Goal: Task Accomplishment & Management: Complete application form

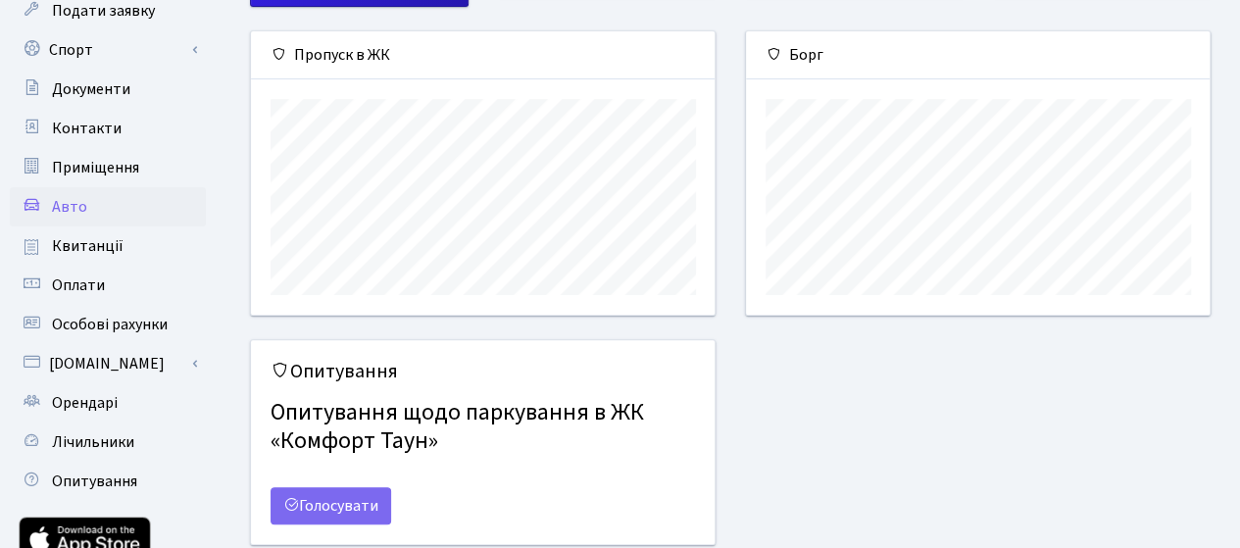
scroll to position [196, 0]
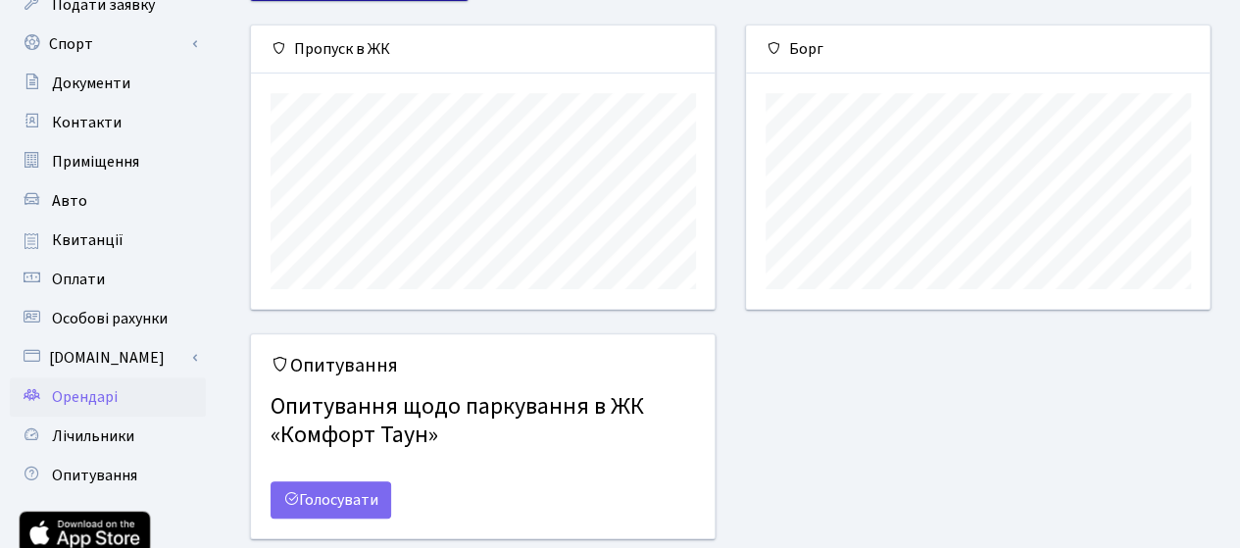
click at [124, 397] on link "Орендарі" at bounding box center [108, 396] width 196 height 39
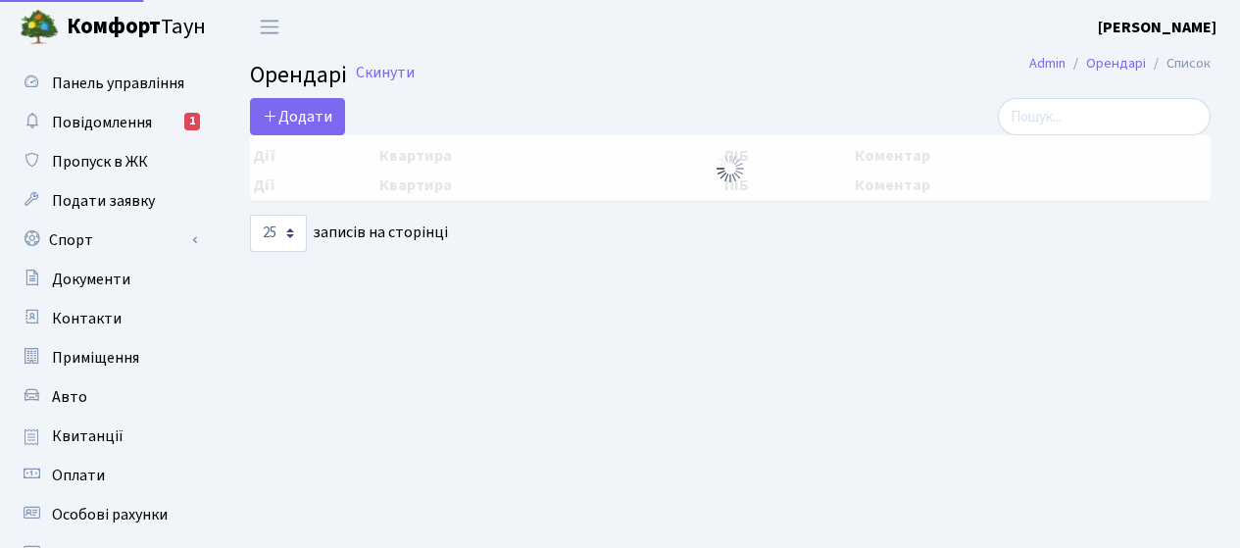
select select "25"
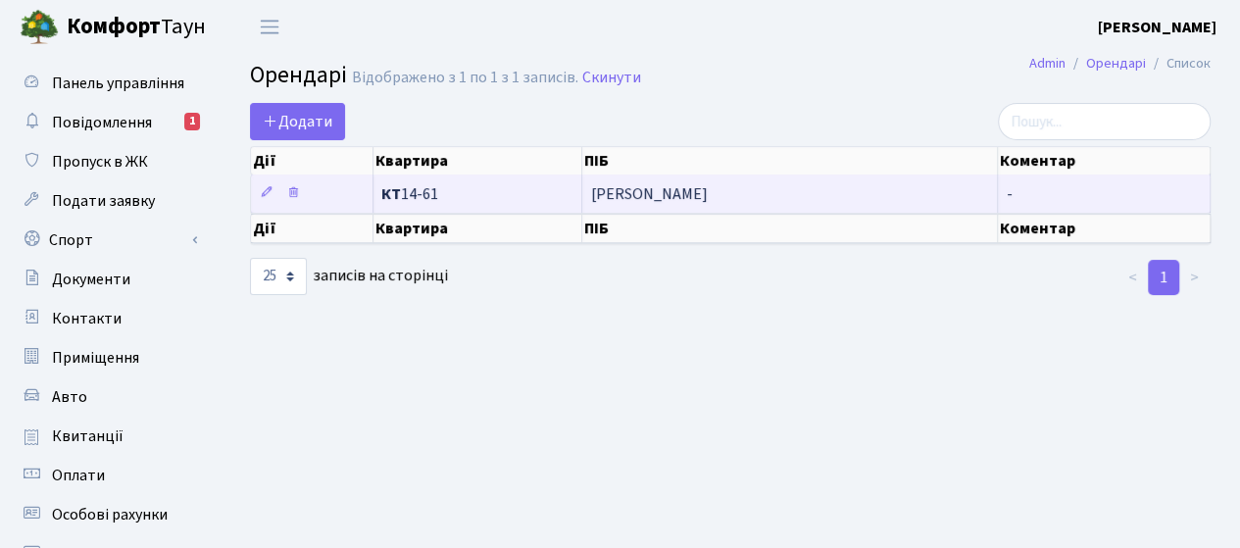
click at [669, 189] on span "Іпатова Ліна Миколаївна" at bounding box center [789, 194] width 399 height 16
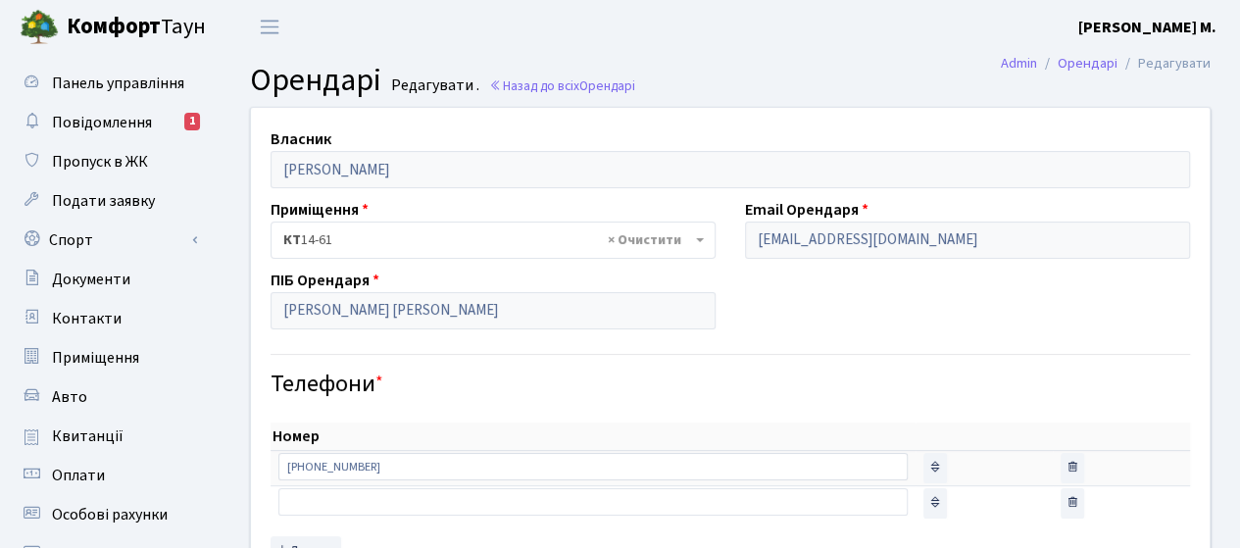
scroll to position [98, 0]
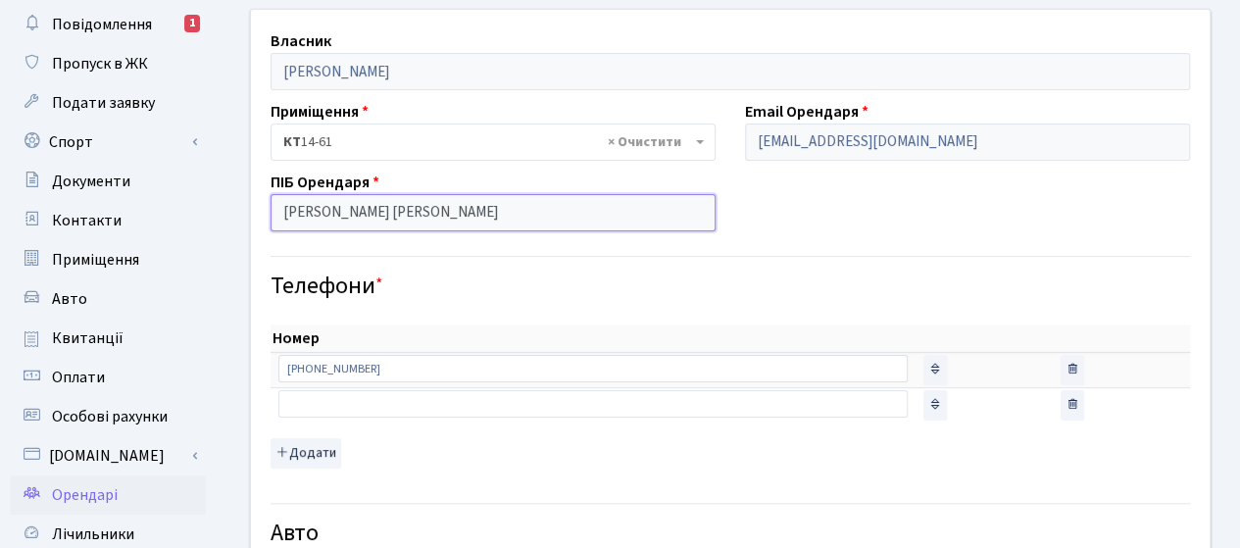
click at [491, 213] on input "Іпатова Ліна Миколаївна" at bounding box center [493, 212] width 445 height 37
click at [534, 217] on input "Іпатова Ліна Миколаївна" at bounding box center [493, 212] width 445 height 37
click at [571, 285] on h4 "Телефони *" at bounding box center [731, 287] width 920 height 28
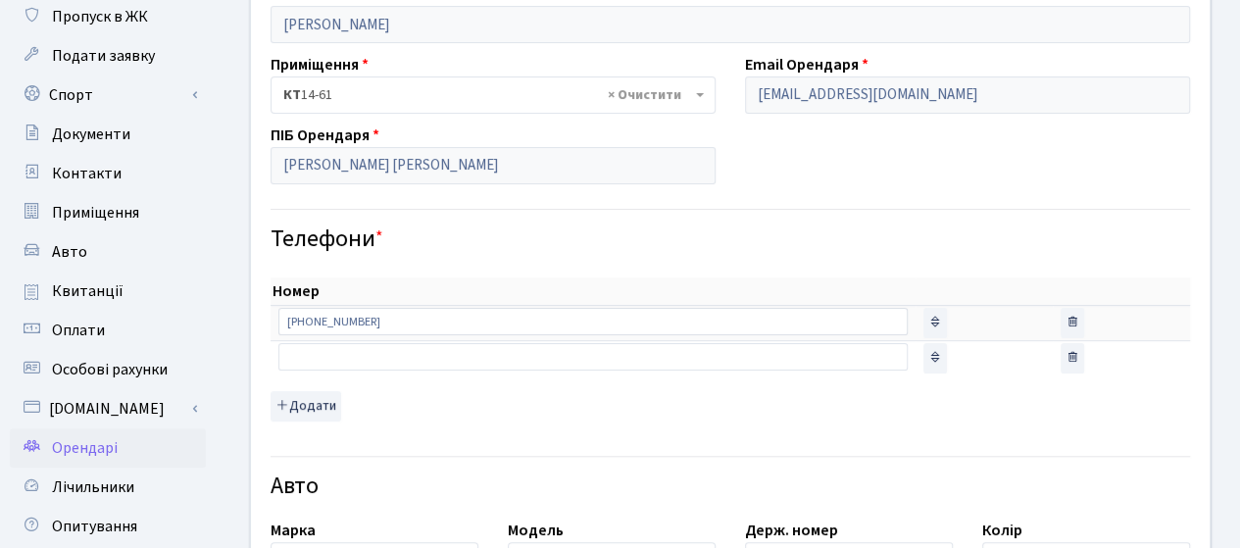
scroll to position [0, 0]
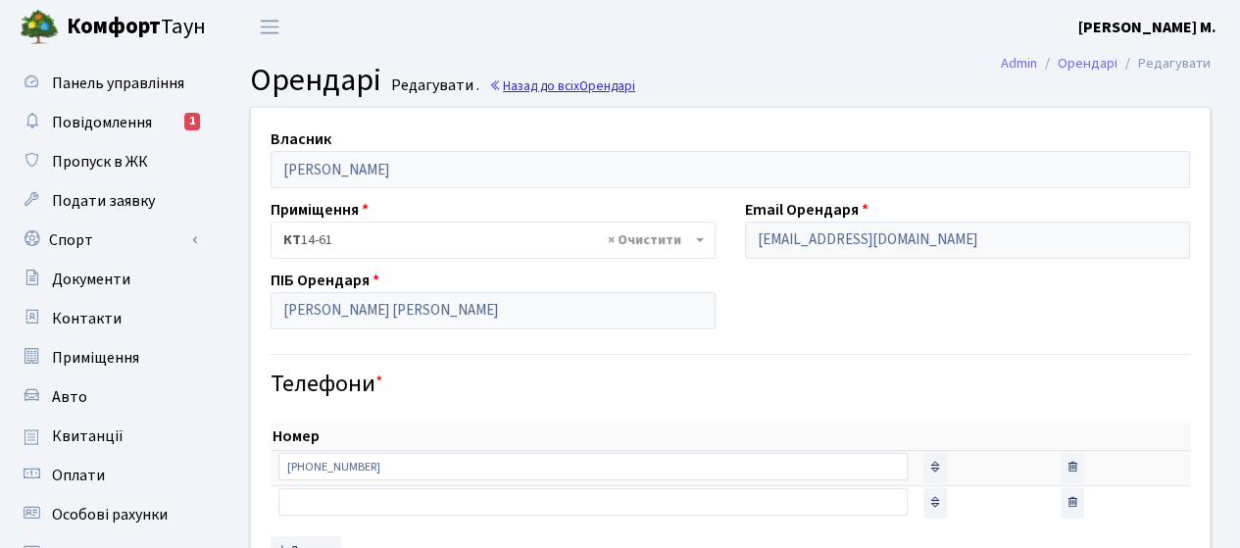
click at [563, 92] on link "Назад до всіх Орендарі" at bounding box center [562, 85] width 146 height 19
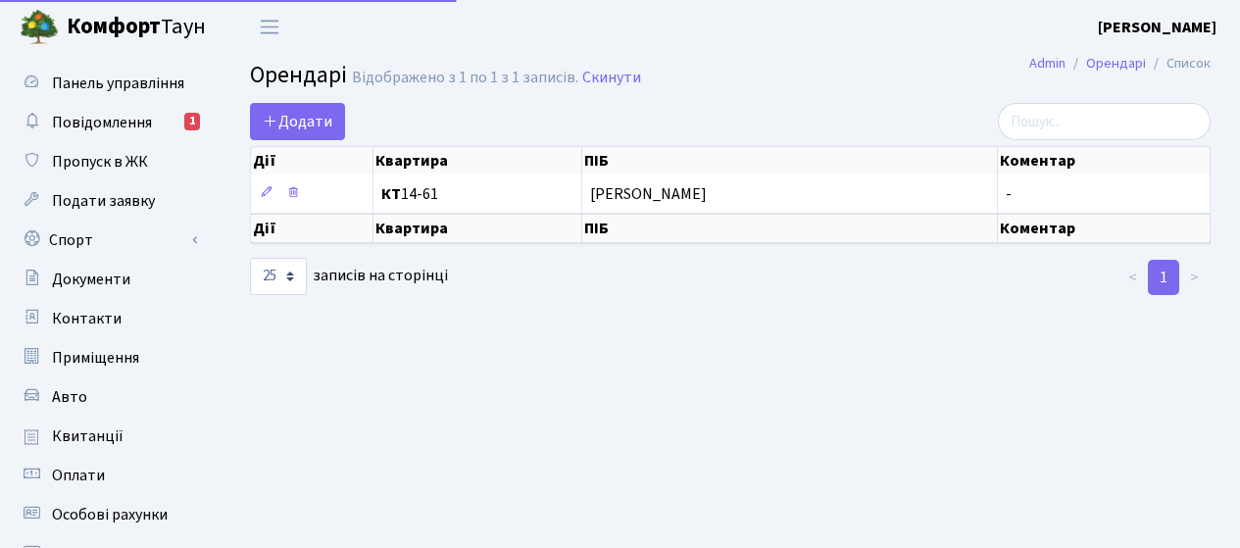
select select "25"
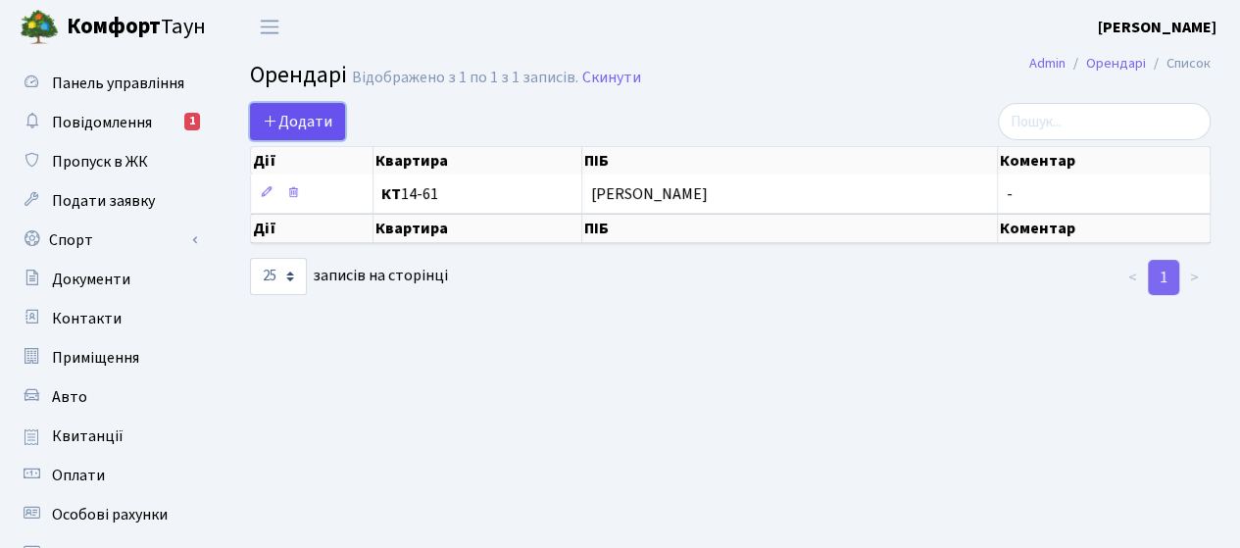
click at [307, 120] on span "Додати" at bounding box center [298, 122] width 70 height 22
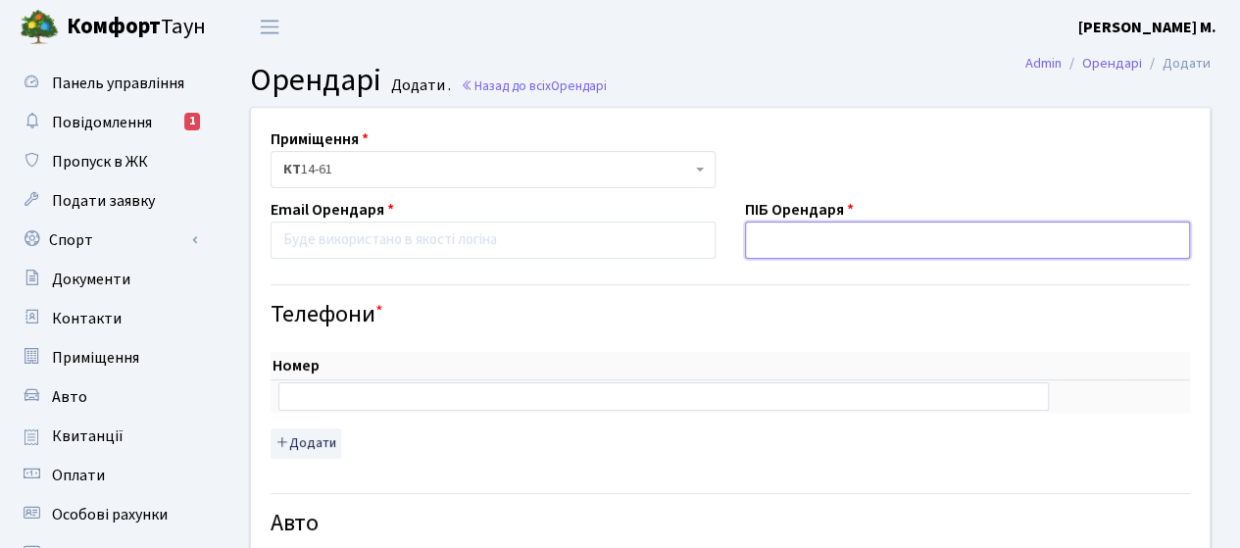
paste input "Степанець Юрій Володимирович"
type input "Степанець Юрій Володимирович"
click at [899, 317] on h4 "Телефони *" at bounding box center [731, 315] width 920 height 28
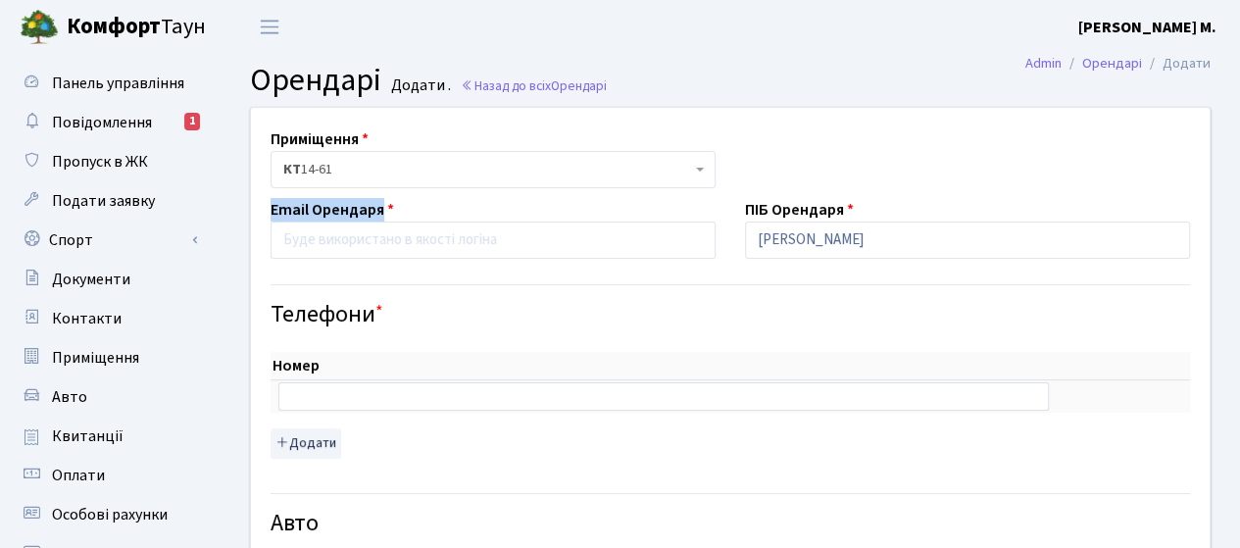
drag, startPoint x: 379, startPoint y: 208, endPoint x: 267, endPoint y: 208, distance: 112.8
click at [267, 208] on div "Email Орендаря" at bounding box center [493, 228] width 475 height 61
copy label "Email Орендаря"
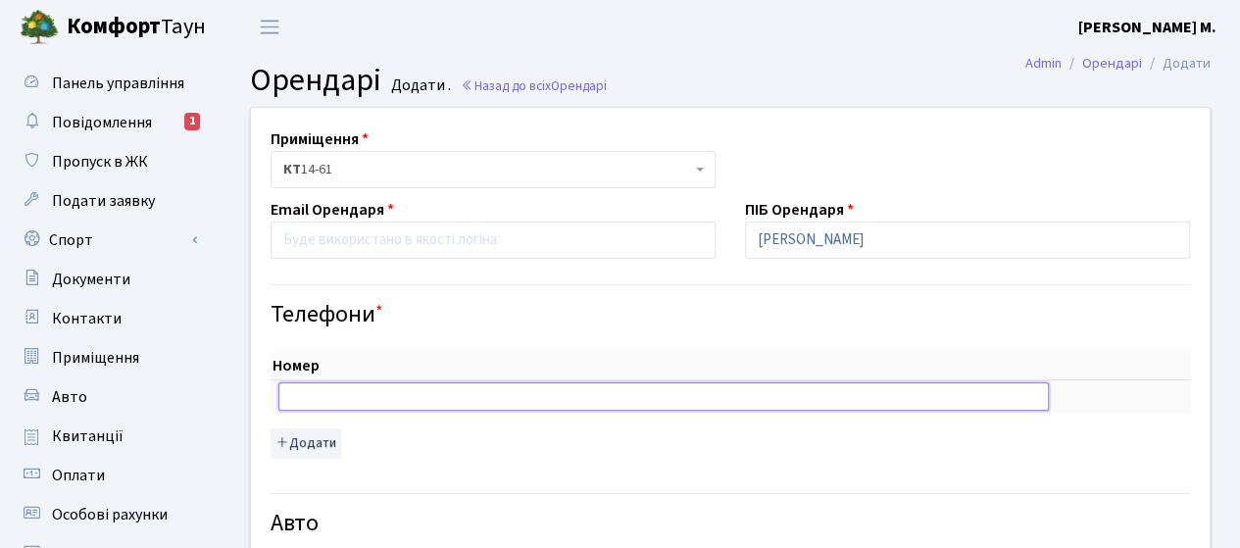
paste input "+380936252015"
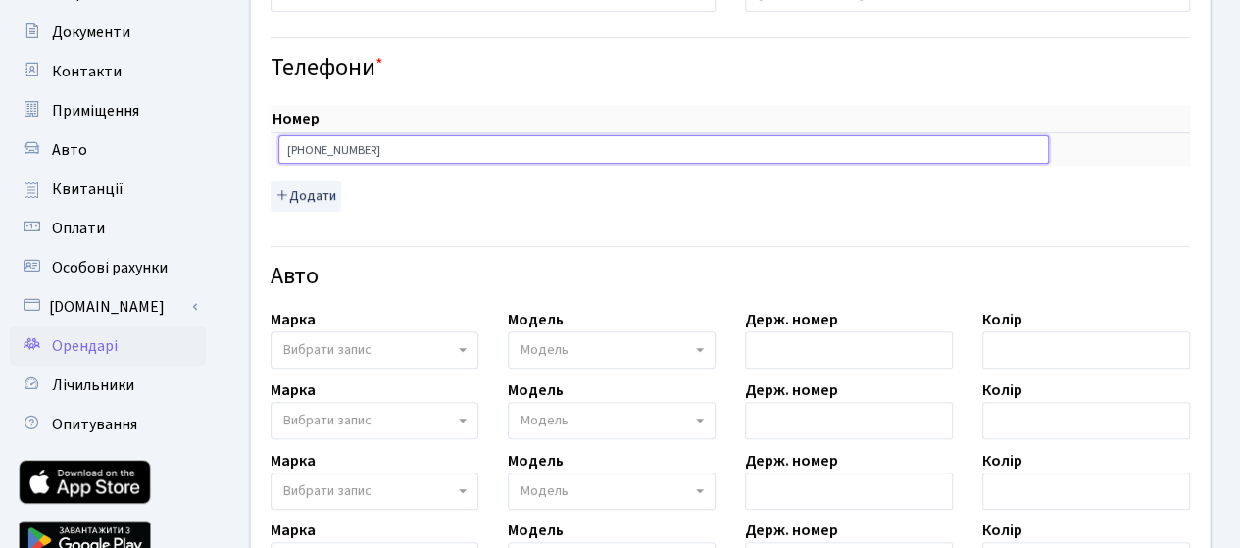
scroll to position [294, 0]
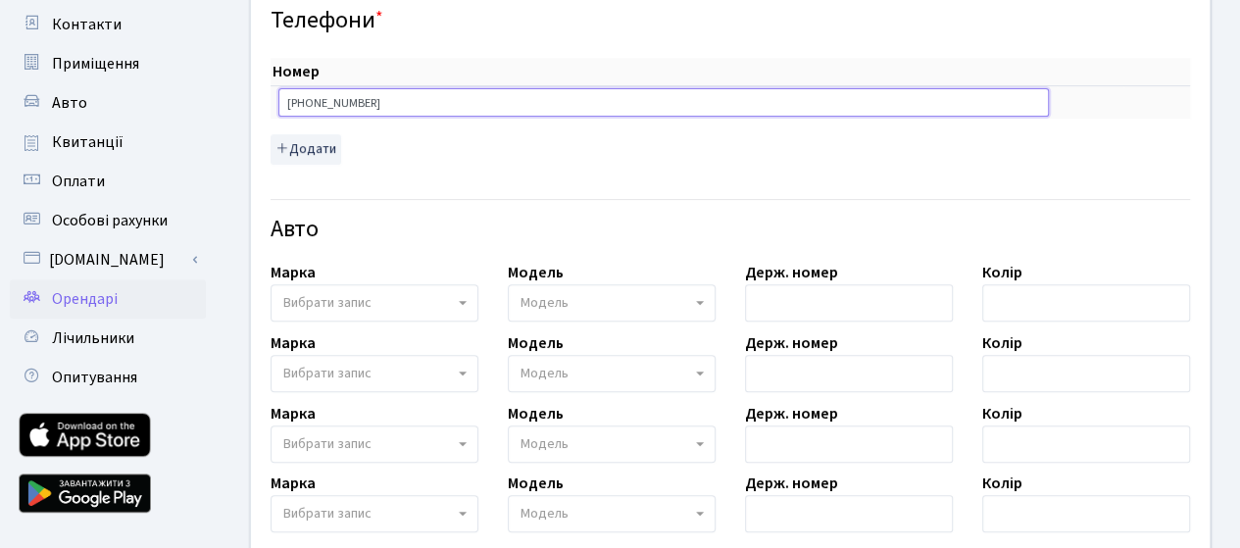
type input "+380936252015"
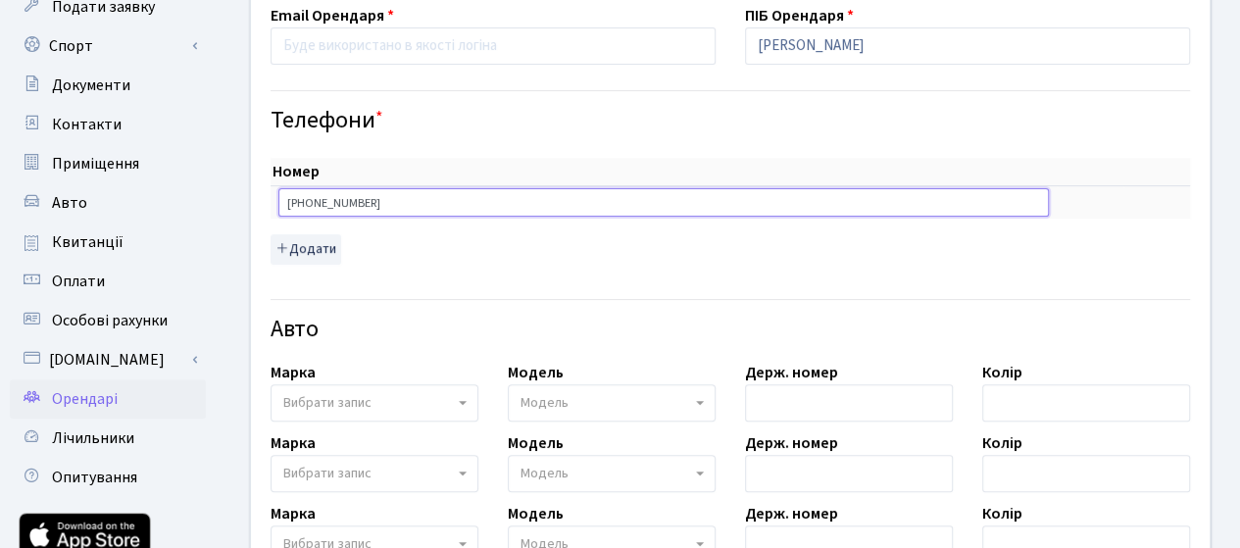
scroll to position [98, 0]
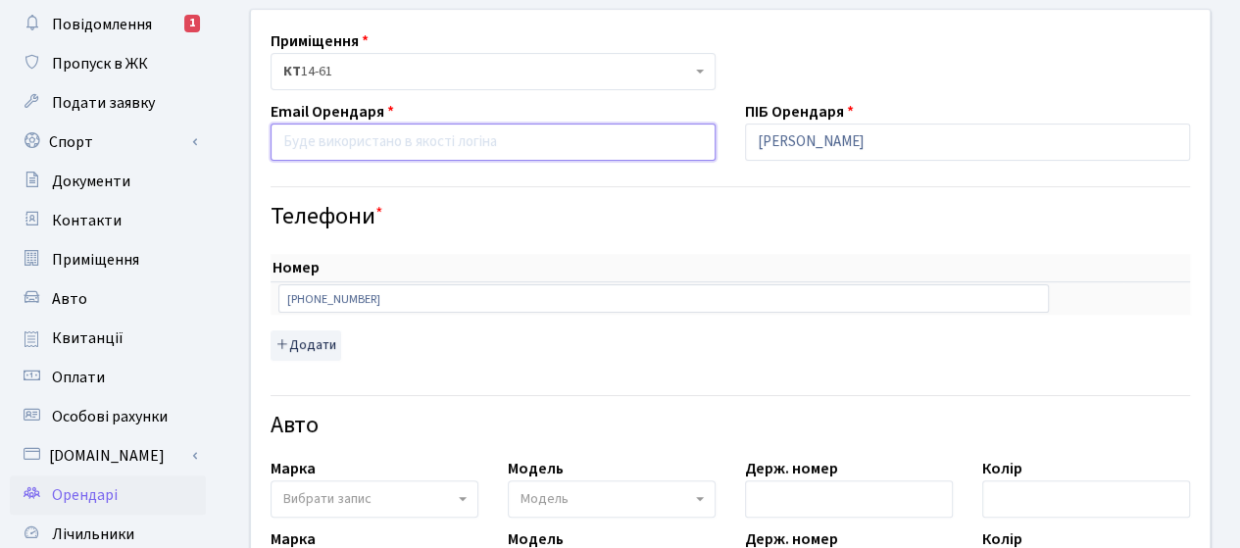
paste input "yurii.stepanets@gmail.com"
type input "yurii.stepanets@gmail.com"
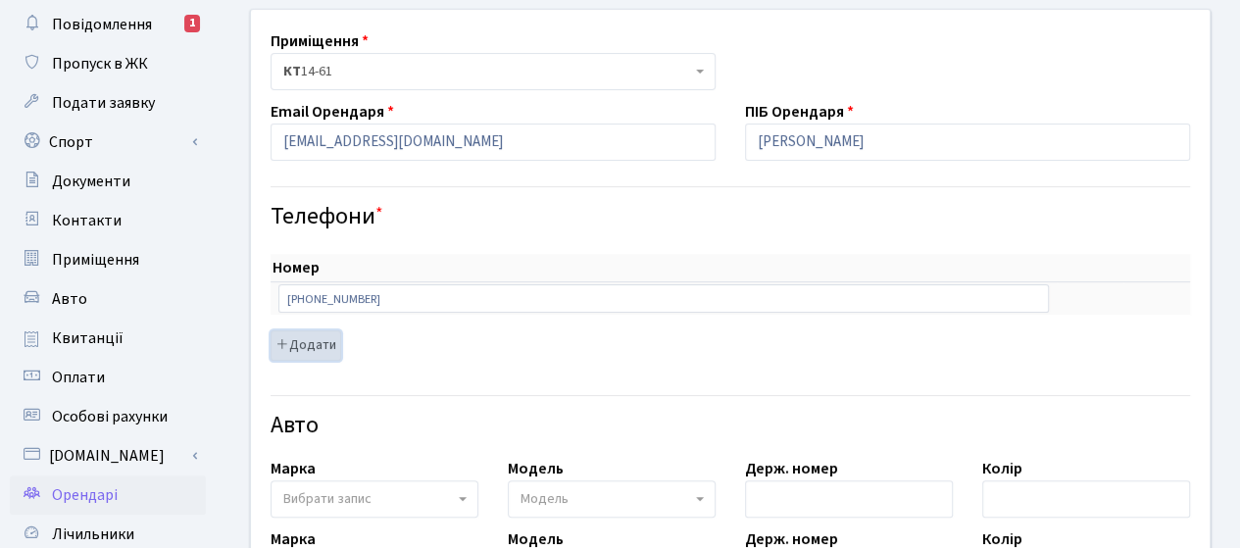
click at [312, 334] on button "Додати" at bounding box center [306, 345] width 71 height 30
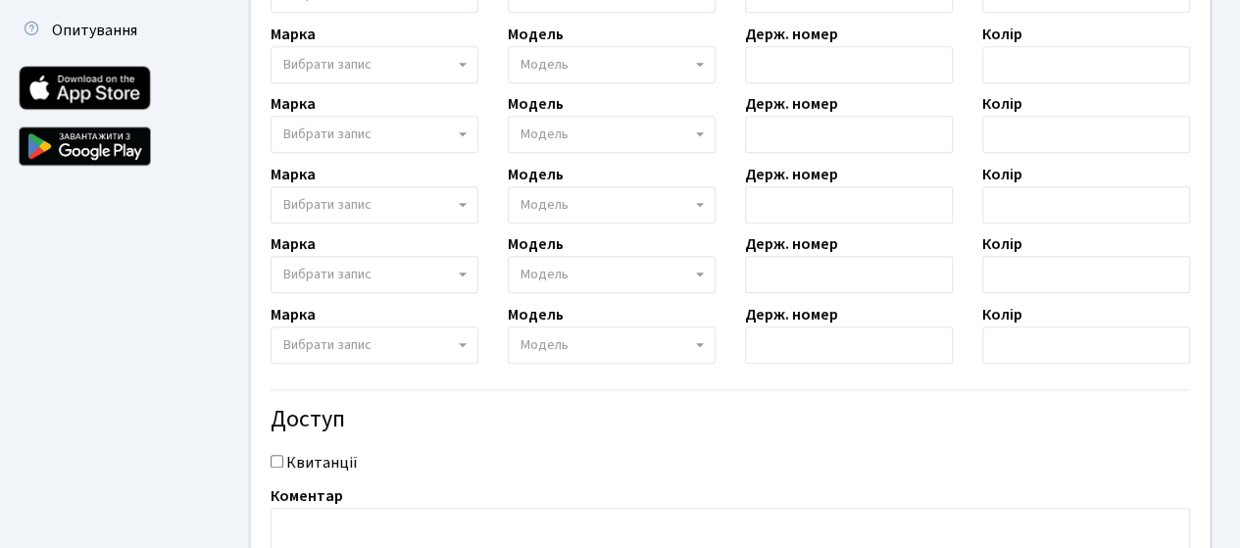
scroll to position [784, 0]
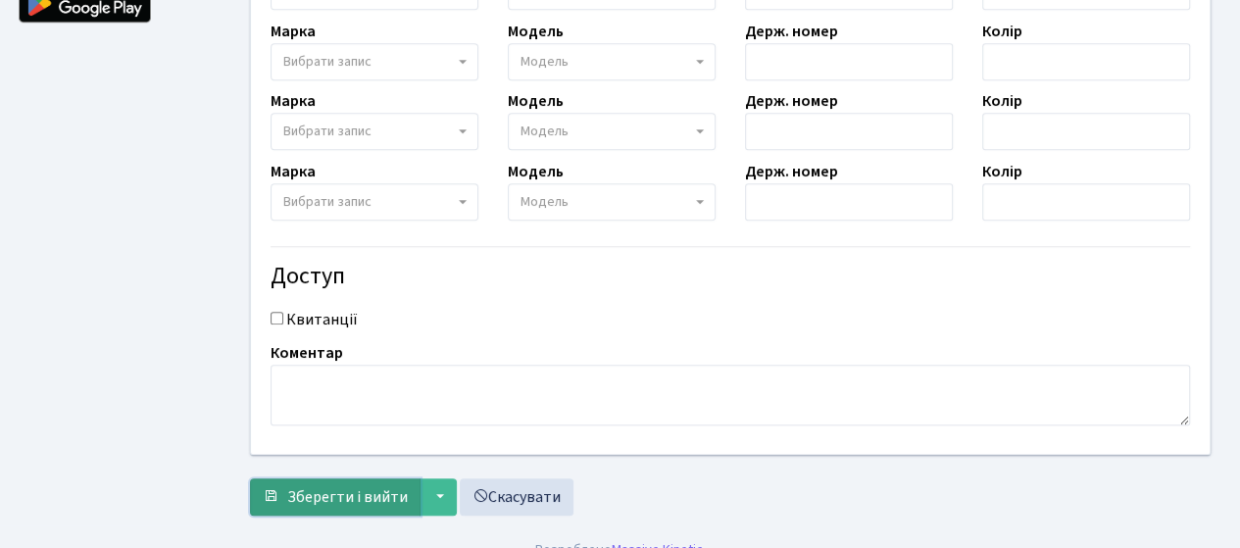
click at [372, 491] on span "Зберегти і вийти" at bounding box center [347, 497] width 121 height 22
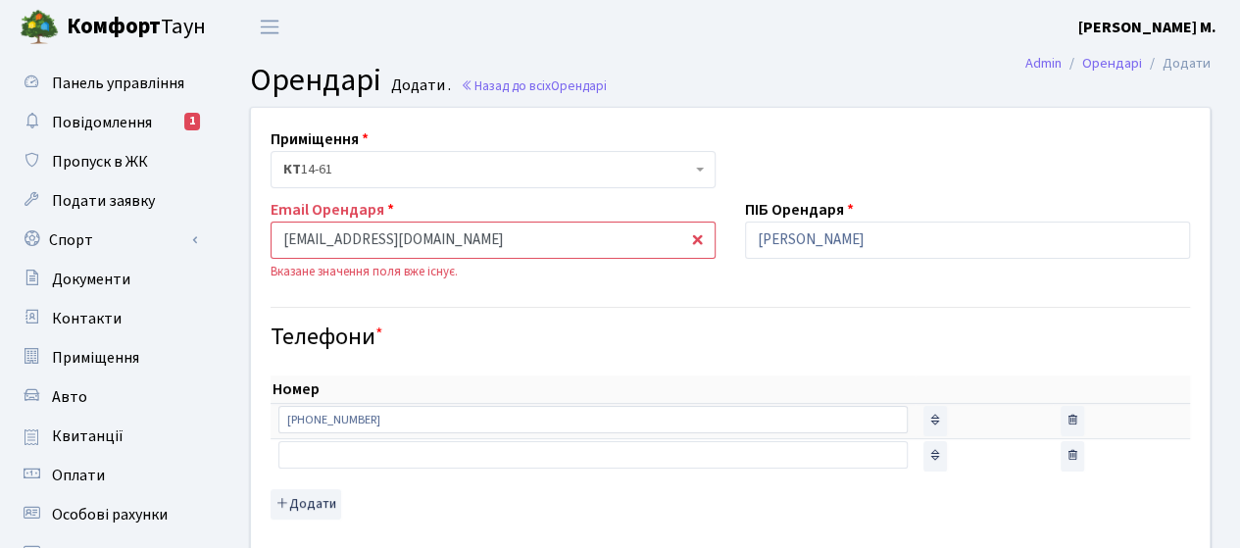
click at [494, 244] on input "[EMAIL_ADDRESS][DOMAIN_NAME]" at bounding box center [493, 240] width 445 height 37
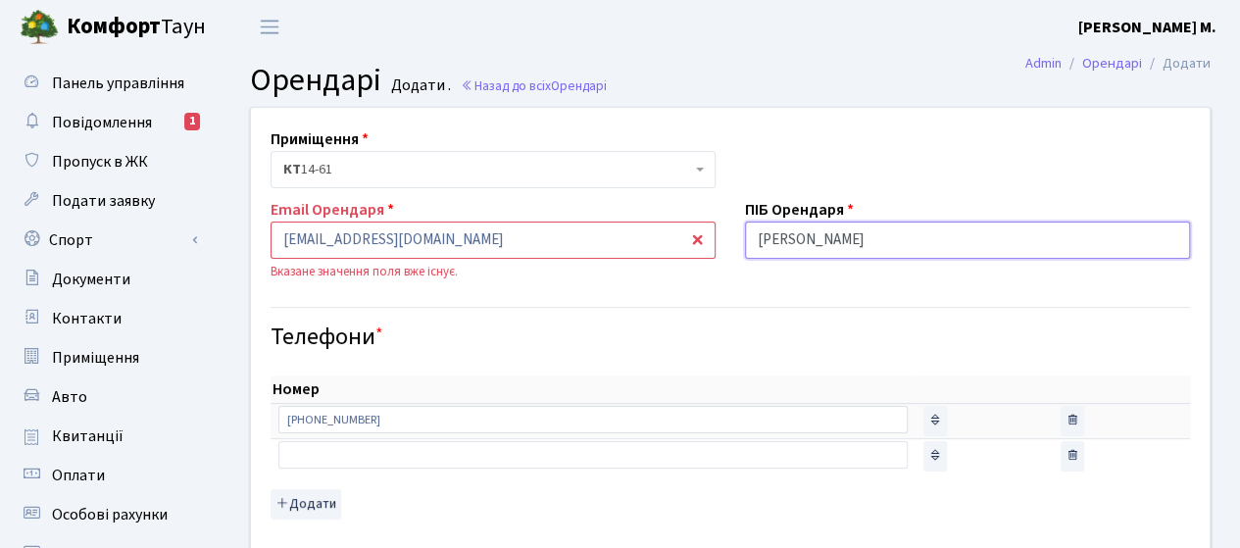
click at [837, 234] on input "[PERSON_NAME]" at bounding box center [967, 240] width 445 height 37
click at [837, 234] on input "Степанець Юрій Володимирович" at bounding box center [967, 240] width 445 height 37
click at [947, 315] on div "Телефони *" at bounding box center [730, 321] width 949 height 61
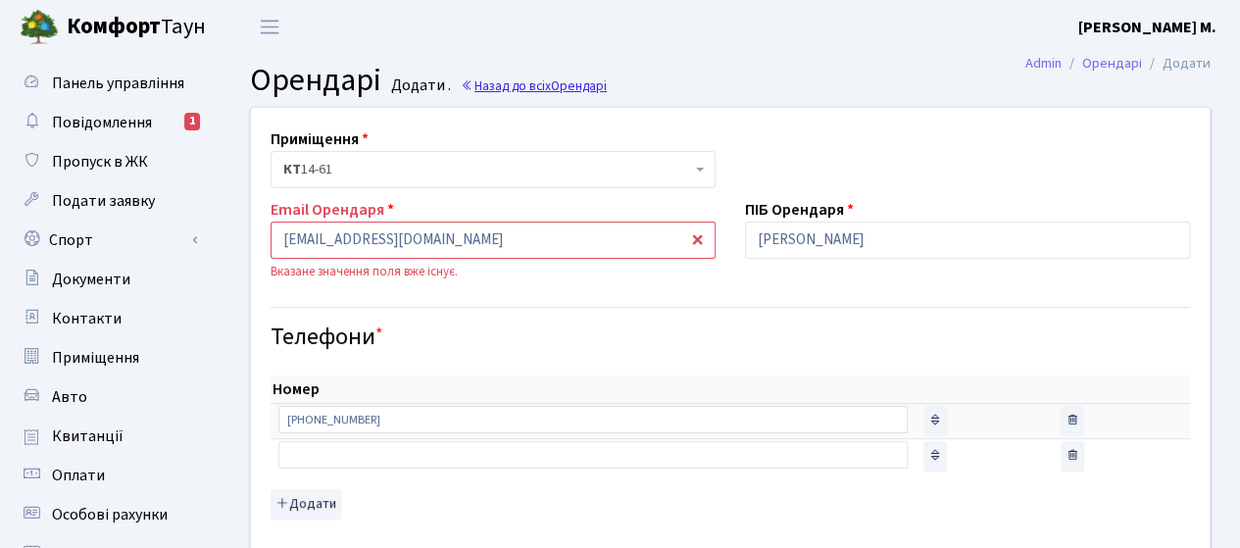
click at [477, 89] on link "Назад до всіх Орендарі" at bounding box center [534, 85] width 146 height 19
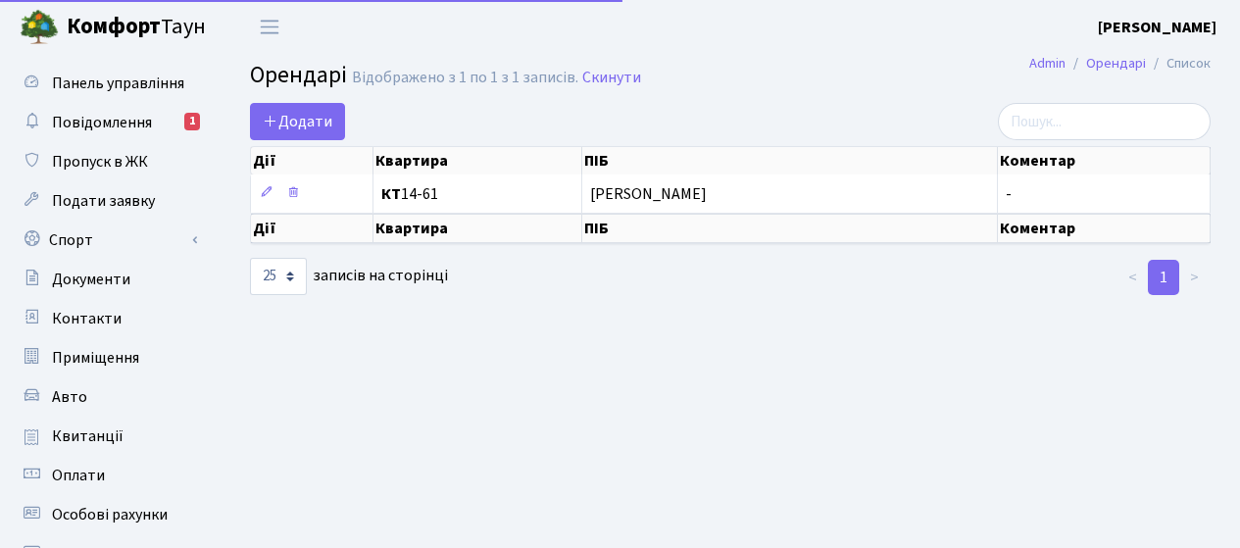
select select "25"
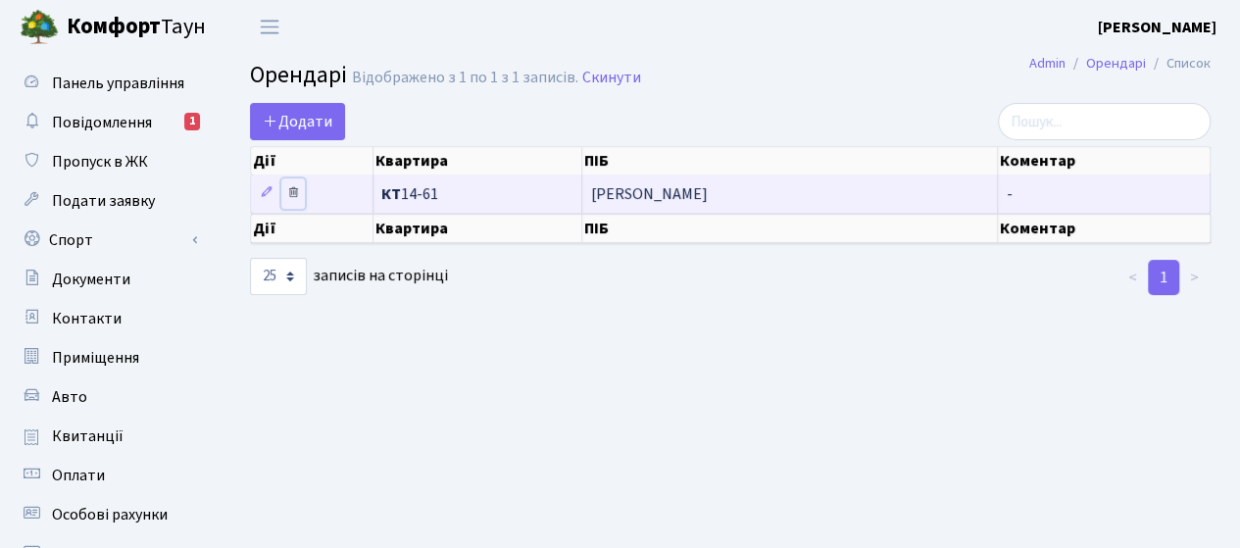
click at [296, 187] on icon at bounding box center [293, 192] width 14 height 14
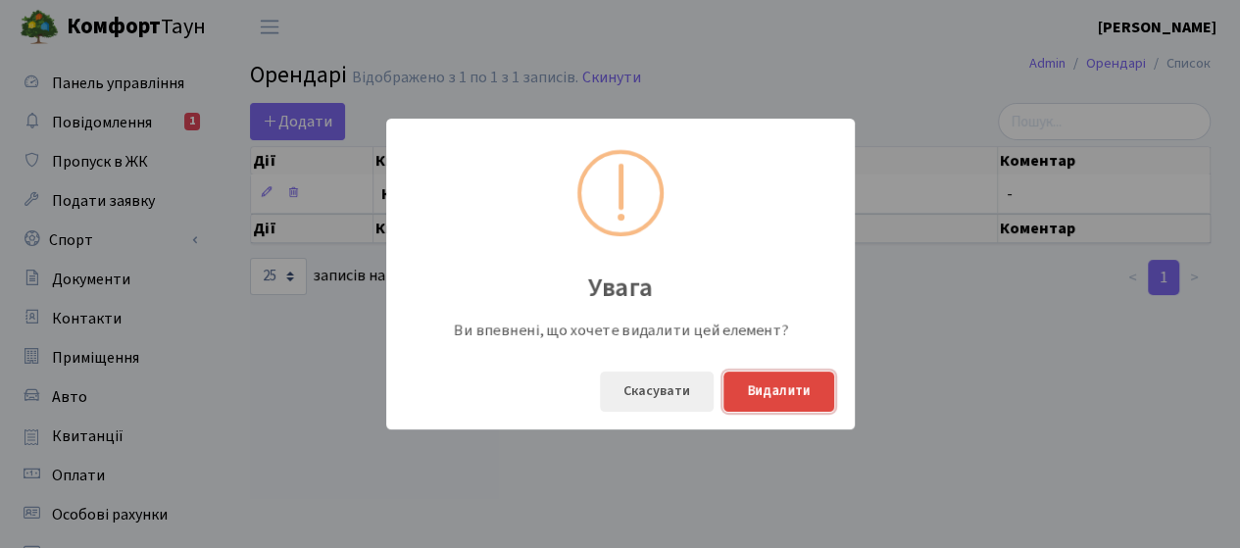
click at [806, 399] on button "Видалити" at bounding box center [779, 392] width 111 height 40
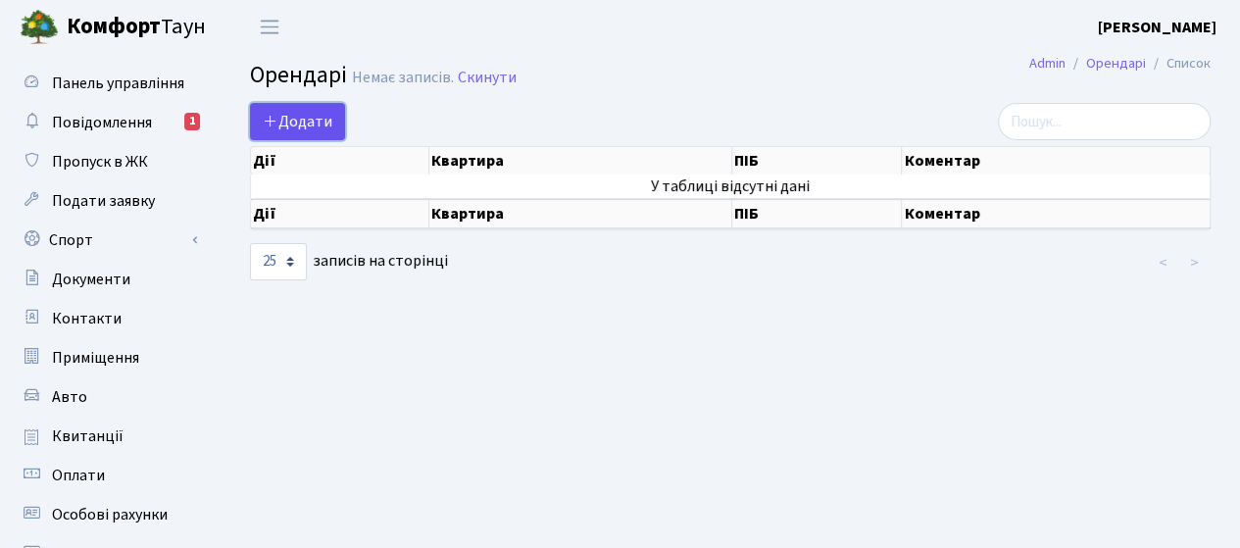
click at [318, 121] on span "Додати" at bounding box center [298, 122] width 70 height 22
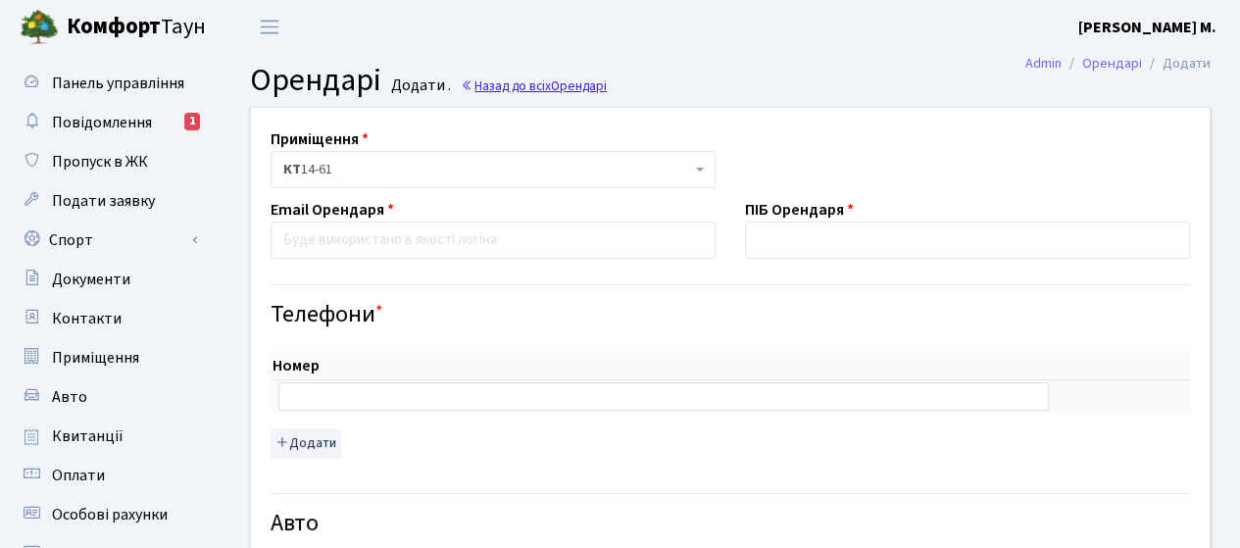
click at [592, 76] on span "Орендарі" at bounding box center [579, 85] width 56 height 19
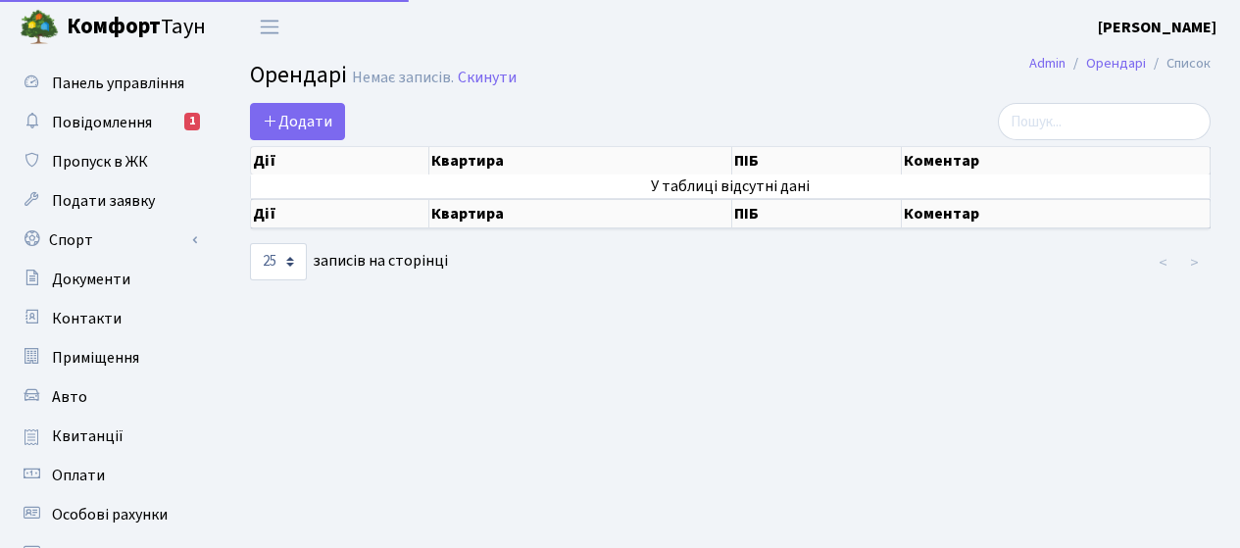
select select "25"
click at [105, 326] on span "Контакти" at bounding box center [87, 319] width 70 height 22
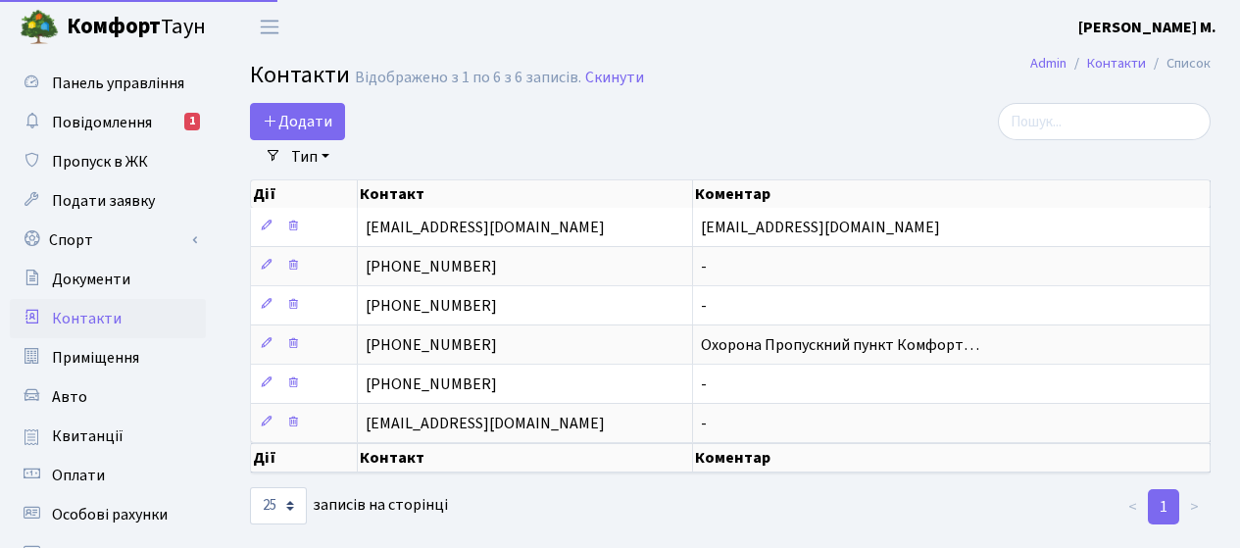
select select "25"
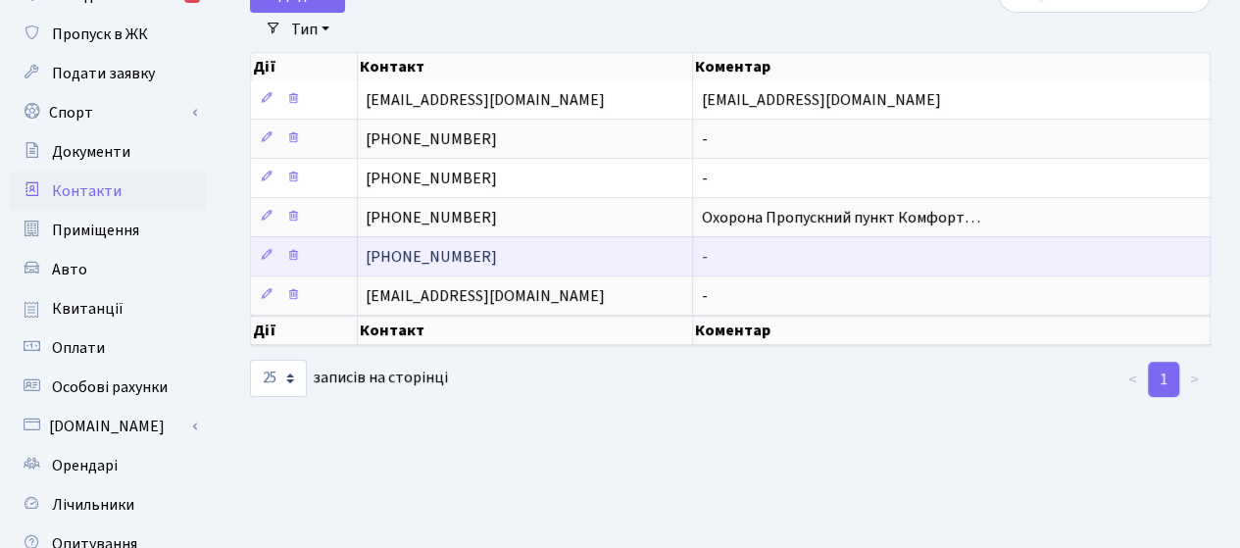
scroll to position [294, 0]
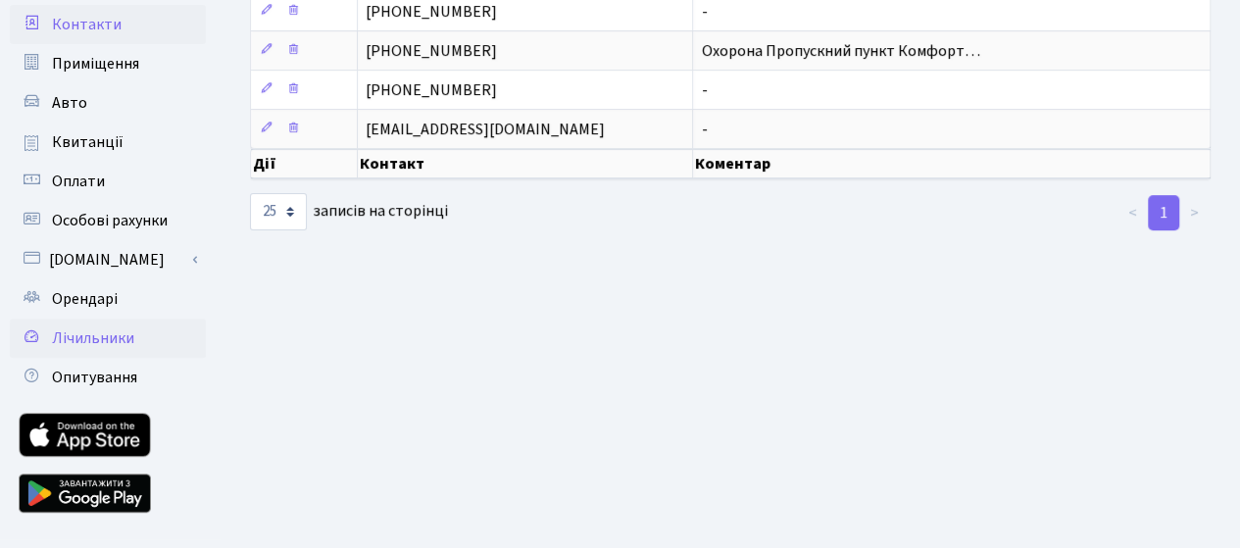
click at [92, 341] on span "Лічильники" at bounding box center [93, 338] width 82 height 22
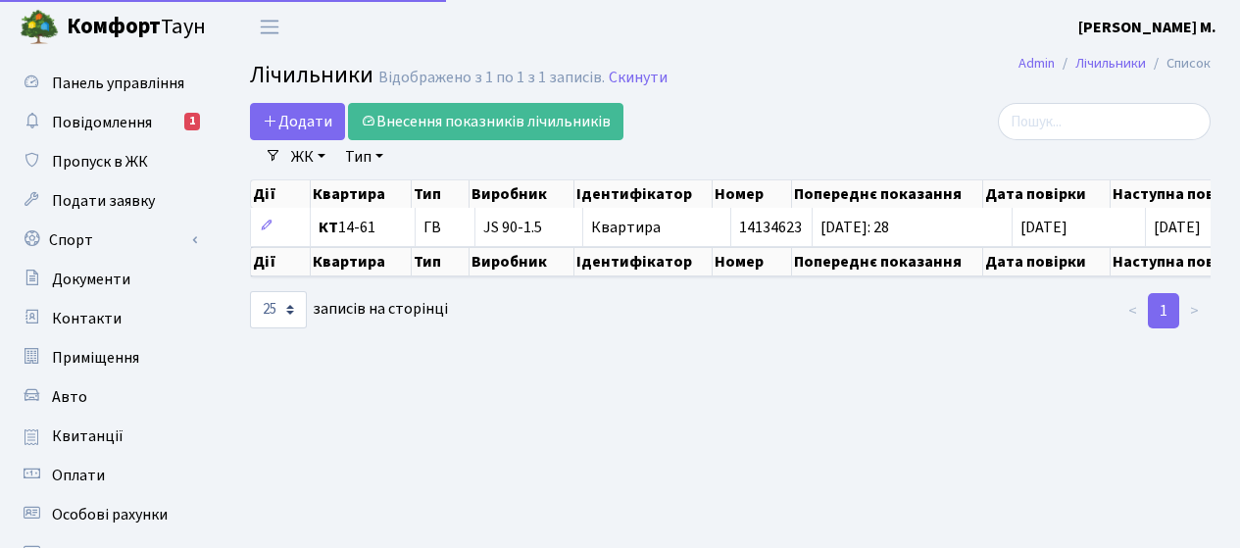
select select "25"
